Goal: Obtain resource: Obtain resource

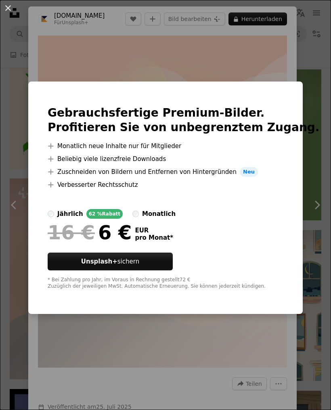
scroll to position [14364, 0]
click at [303, 65] on div "An X shape Gebrauchsfertige Premium-Bilder. Profitieren Sie von unbegrenztem Zu…" at bounding box center [165, 205] width 331 height 410
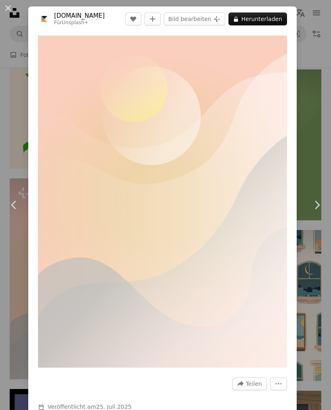
click at [10, 6] on button "An X shape" at bounding box center [8, 8] width 10 height 10
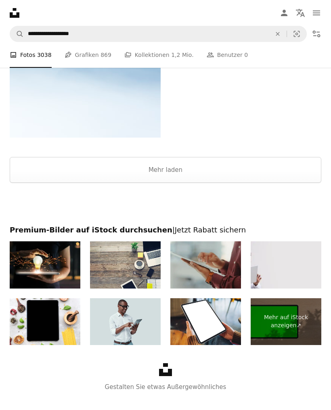
scroll to position [90, 0]
